Goal: Transaction & Acquisition: Purchase product/service

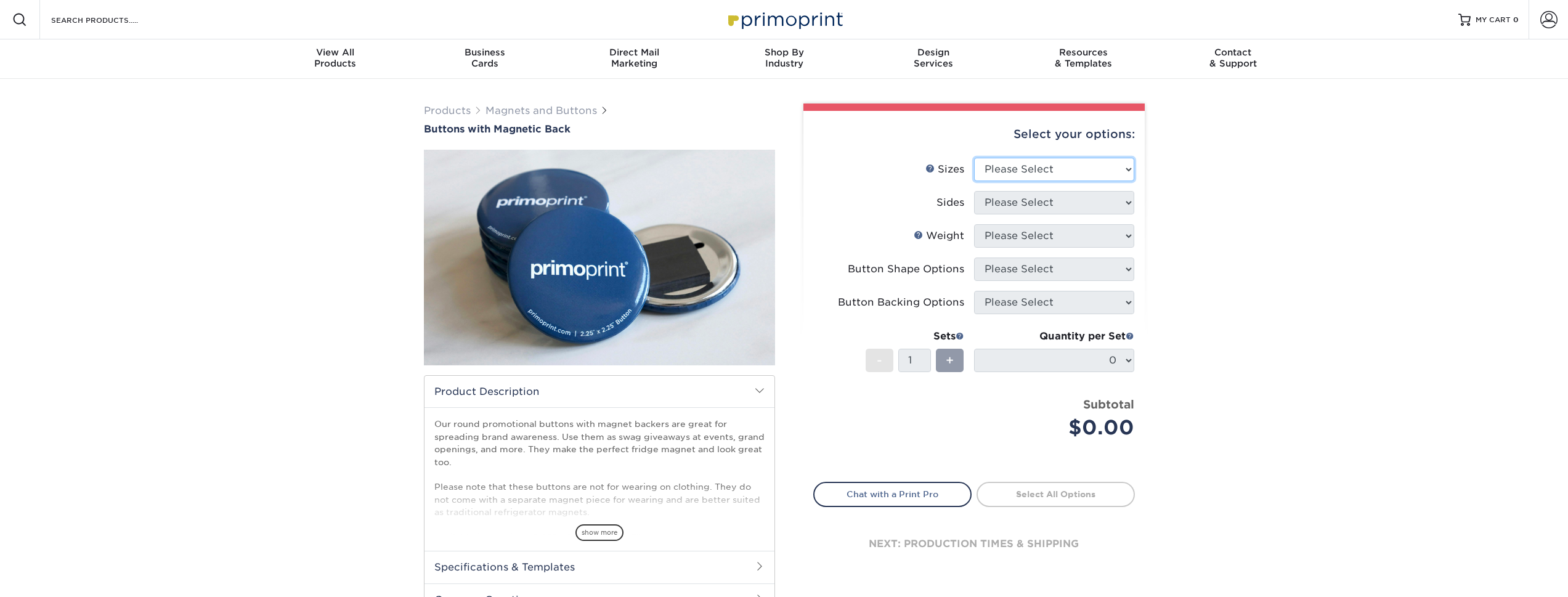
click at [1116, 166] on select "Please Select 2.25" x 2.25" Round 3" x 3" Round" at bounding box center [1054, 169] width 160 height 23
select select "2.25x2.25"
click at [974, 158] on select "Please Select 2.25" x 2.25" Round 3" x 3" Round" at bounding box center [1054, 169] width 160 height 23
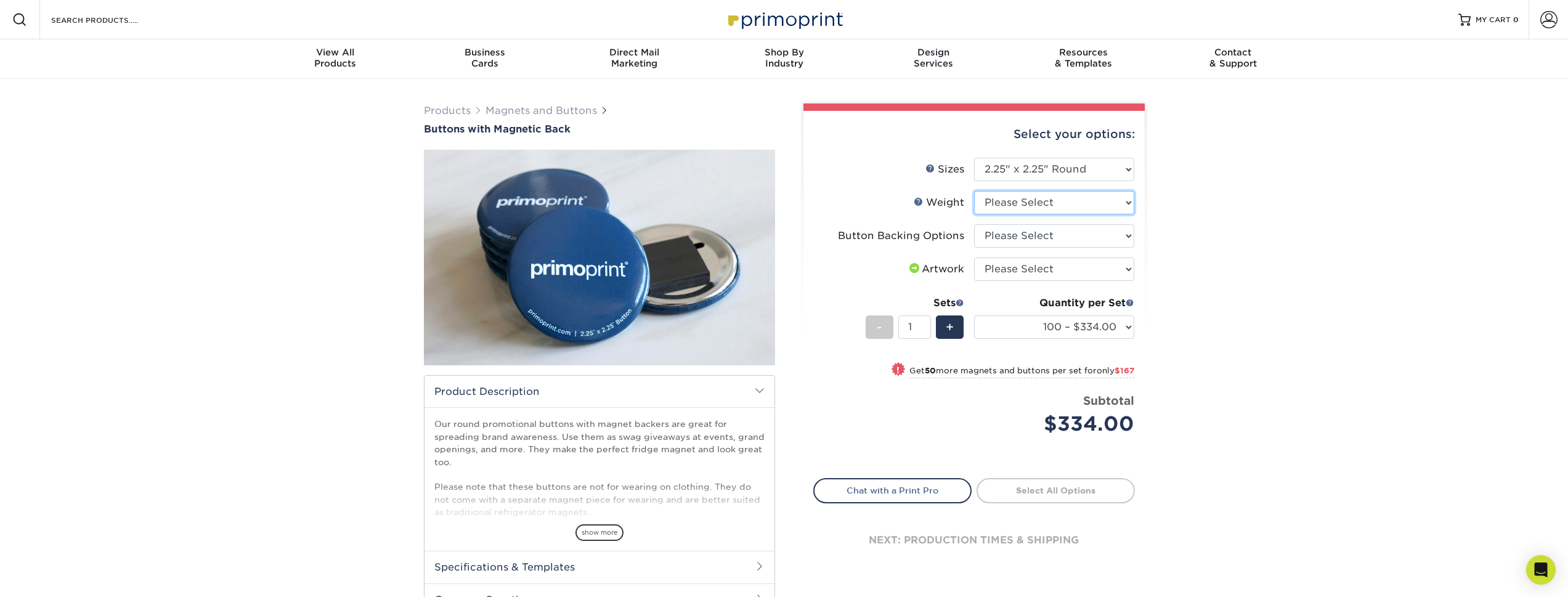
click at [1125, 204] on select "Please Select 8MILPHT" at bounding box center [1054, 202] width 160 height 23
select select "8MILPHT"
click at [974, 191] on select "Please Select 8MILPHT" at bounding box center [1054, 202] width 160 height 23
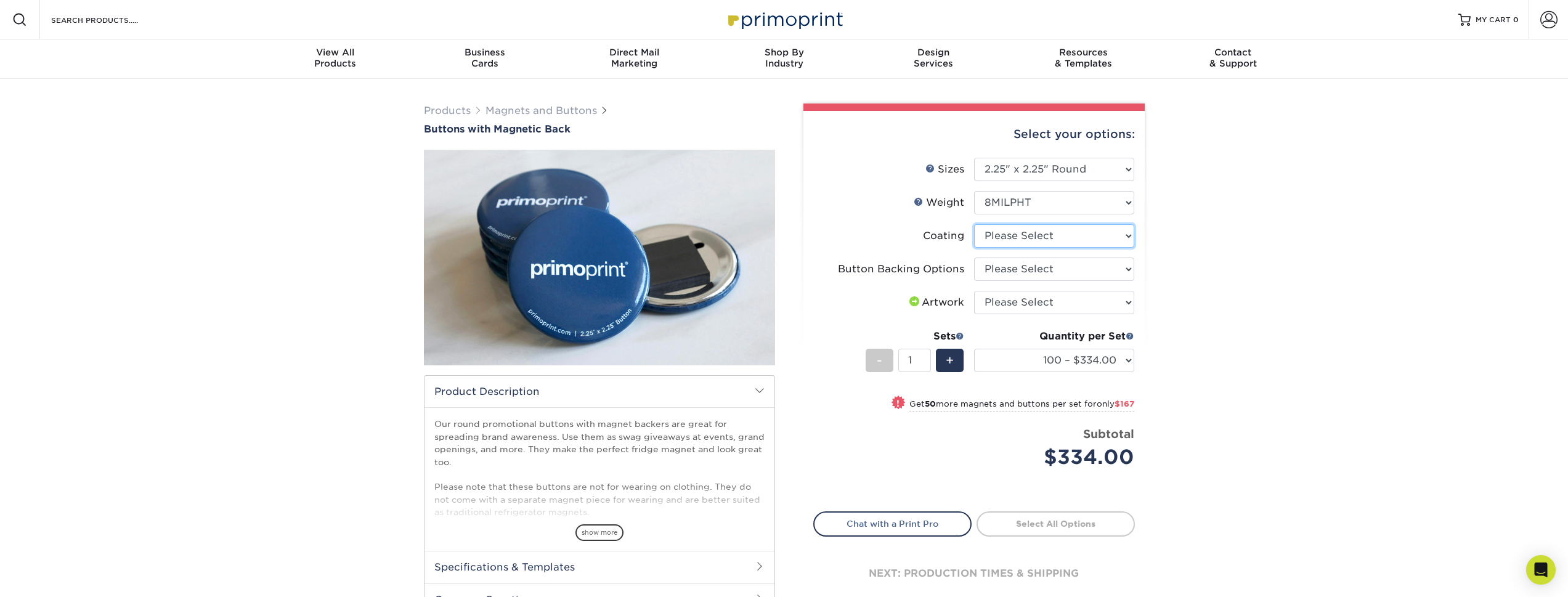
click at [1097, 238] on select at bounding box center [1054, 236] width 160 height 23
select select "3e7618de-abca-4bda-9f97-8b9129e913d8"
click at [974, 224] on select at bounding box center [1054, 236] width 160 height 23
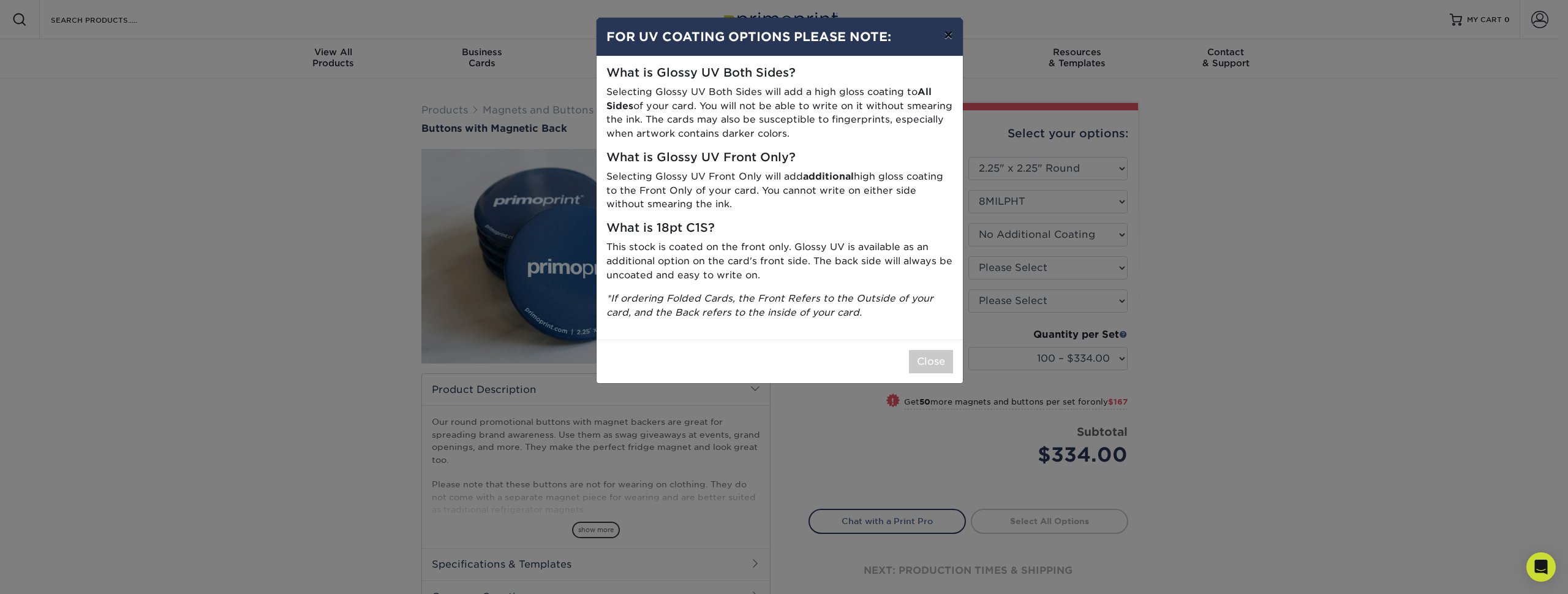
click at [955, 30] on button "×" at bounding box center [948, 35] width 28 height 35
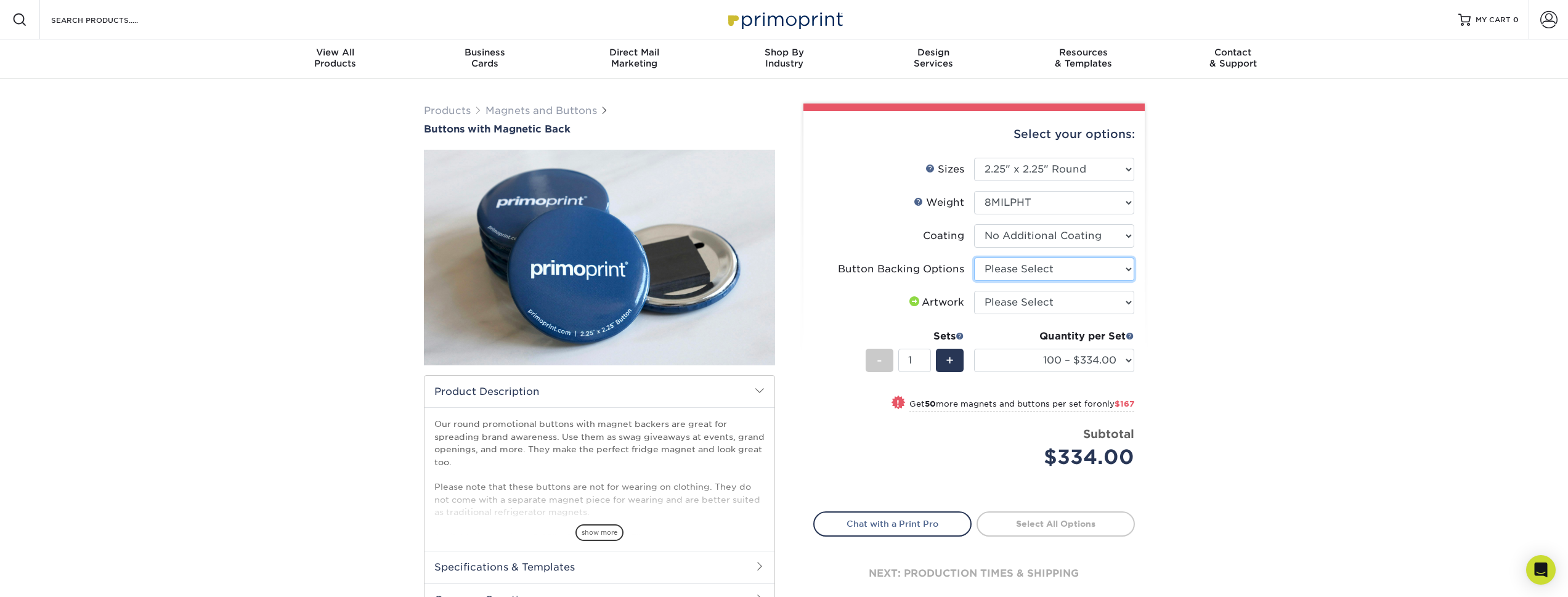
click at [1118, 277] on select "Please Select Magnet Backing" at bounding box center [1054, 269] width 160 height 23
select select "bef84fb0-7d5a-4679-85b0-07166b7505ad"
click at [974, 258] on select "Please Select Magnet Backing" at bounding box center [1054, 269] width 160 height 23
click at [1165, 317] on div "Products Magnets and Buttons Buttons with Magnetic Back show more /" at bounding box center [784, 388] width 1568 height 618
click at [1098, 307] on select "Please Select I will upload files I need a design - $50" at bounding box center [1054, 302] width 160 height 23
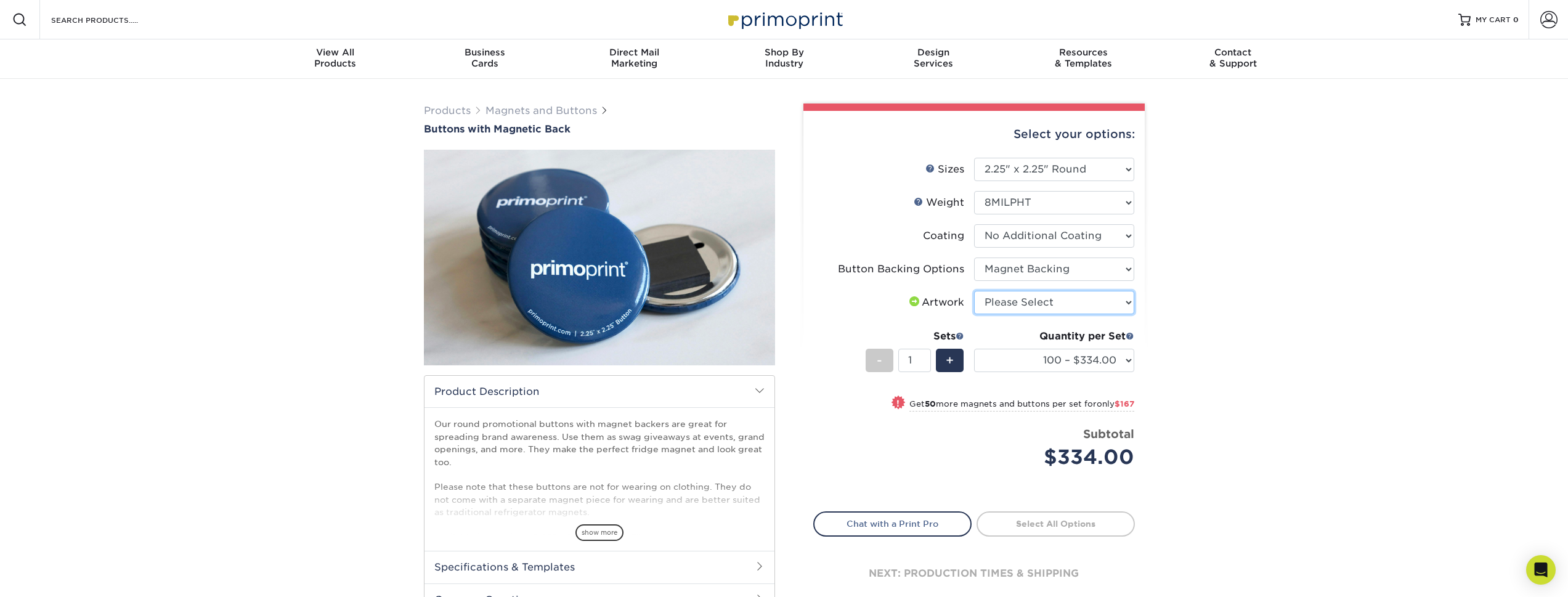
select select "upload"
click at [974, 290] on select "Please Select I will upload files I need a design - $50" at bounding box center [1054, 302] width 160 height 23
click at [1198, 346] on div "Products Magnets and Buttons Buttons with Magnetic Back show more /" at bounding box center [784, 388] width 1568 height 618
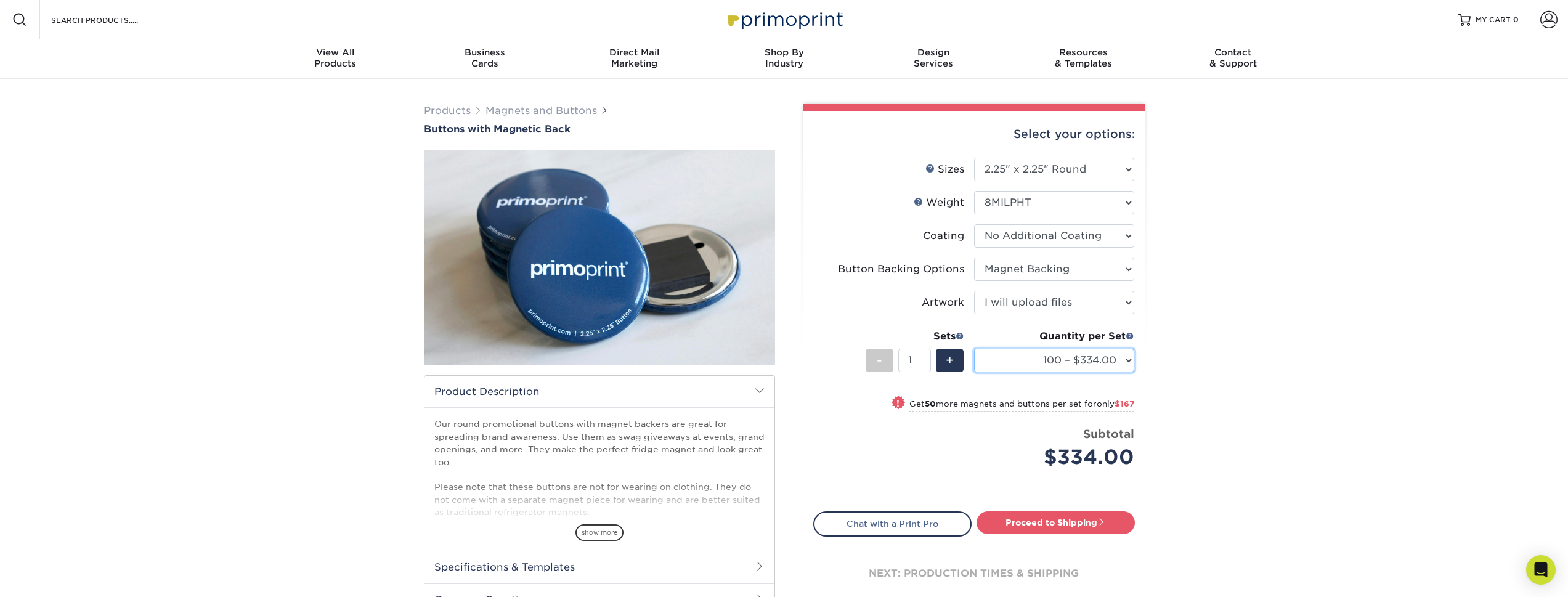
click at [1127, 355] on select "100 – $334.00 150 – $501.00 200 – $668.00 250 – $766.00 500 – $1139.00 1000 – $…" at bounding box center [1054, 360] width 160 height 23
